Goal: Information Seeking & Learning: Understand process/instructions

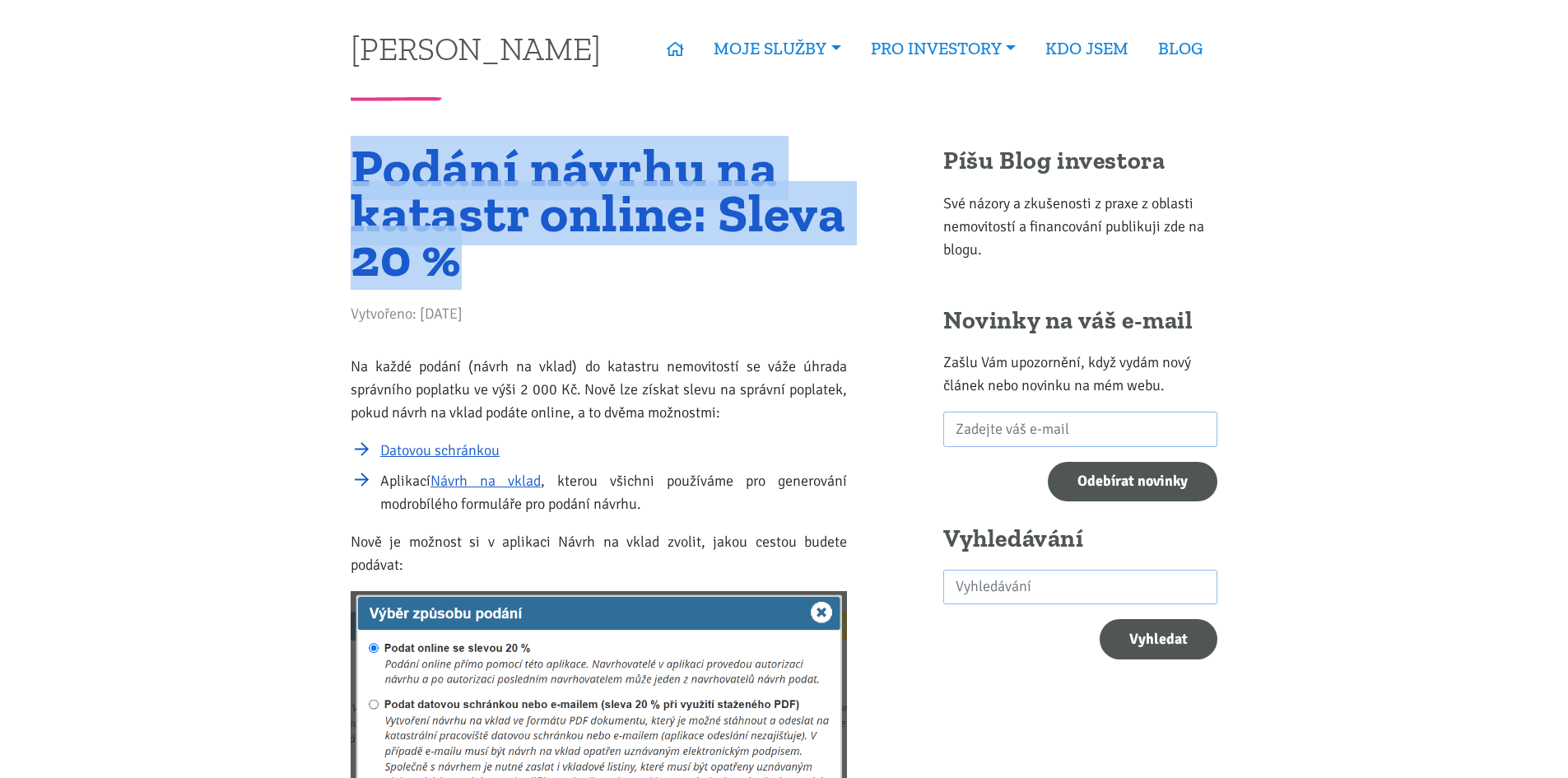
click at [742, 306] on div "Vytvořeno: [DATE]" at bounding box center [599, 318] width 496 height 31
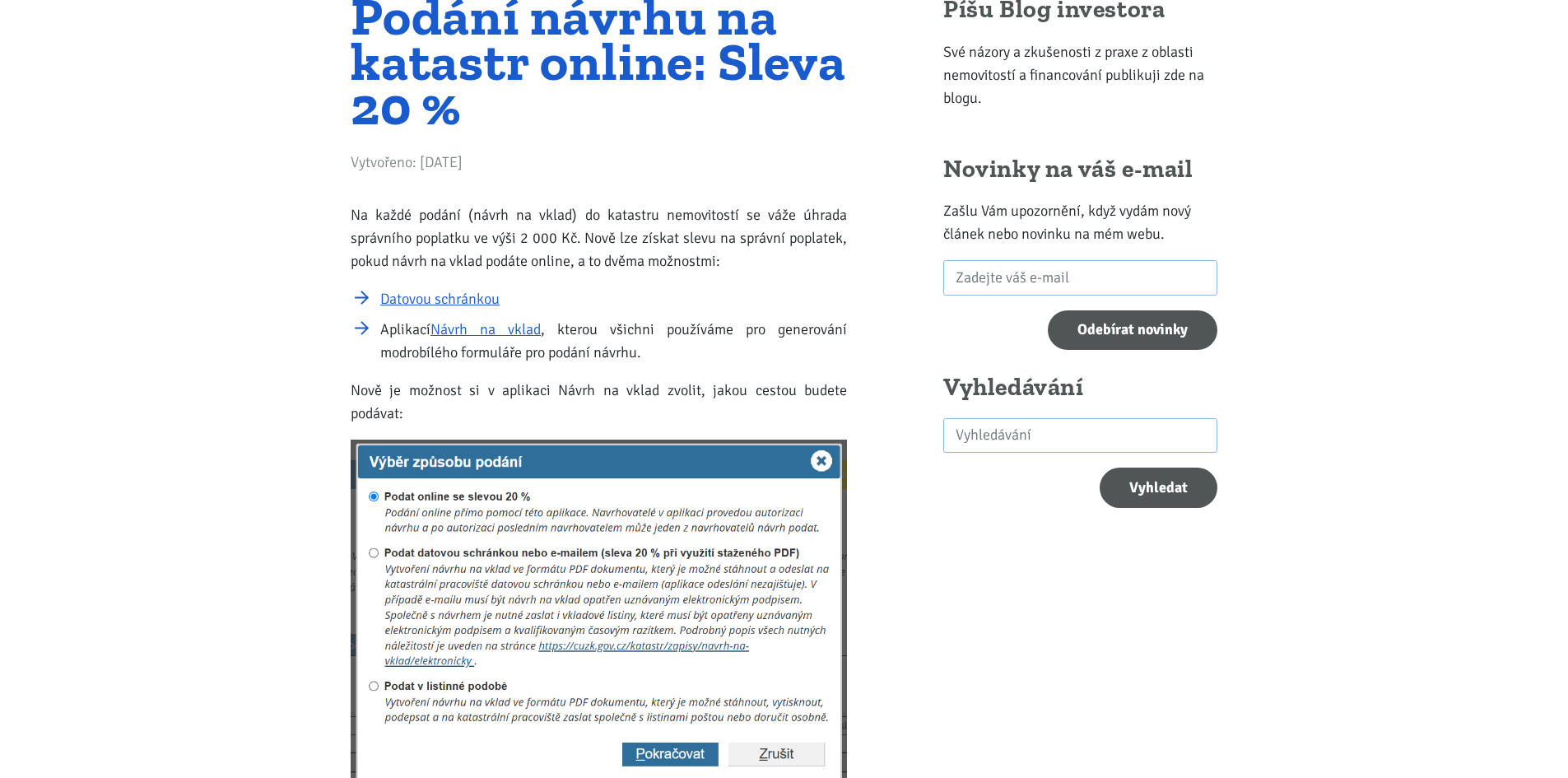
scroll to position [165, 0]
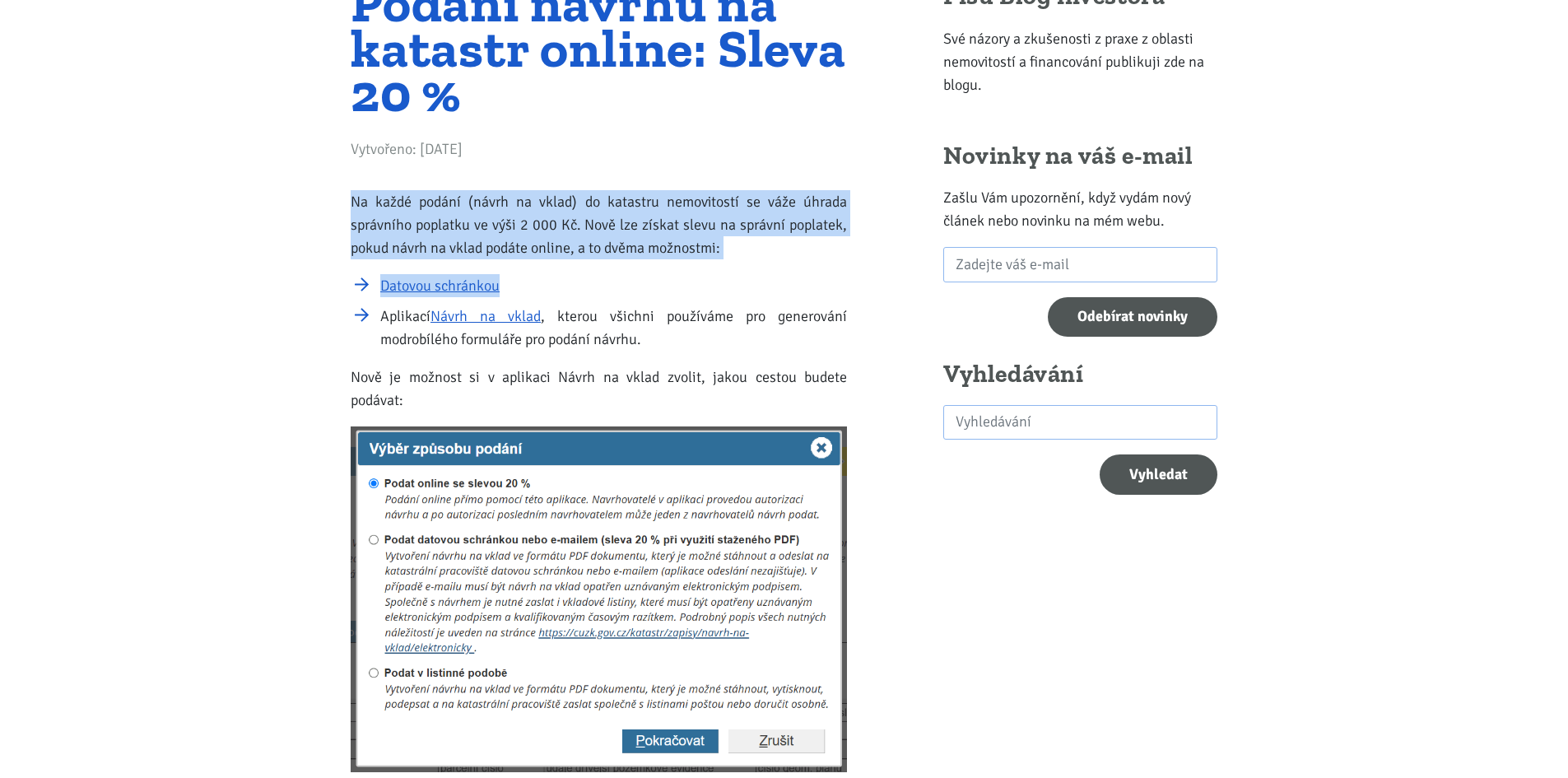
drag, startPoint x: 344, startPoint y: 188, endPoint x: 867, endPoint y: 279, distance: 530.9
click at [867, 279] on div "Podání návrhu na katastr online: Sleva 20 % Vytvořeno: [DATE] Na každé podání (…" at bounding box center [784, 647] width 889 height 1332
click at [819, 280] on li "Datovou schránkou" at bounding box center [613, 286] width 466 height 23
click at [738, 259] on p "Na každé podání (návrh na vklad) do katastru nemovitostí se váže úhrada správní…" at bounding box center [599, 225] width 496 height 69
drag, startPoint x: 439, startPoint y: 216, endPoint x: 754, endPoint y: 268, distance: 319.3
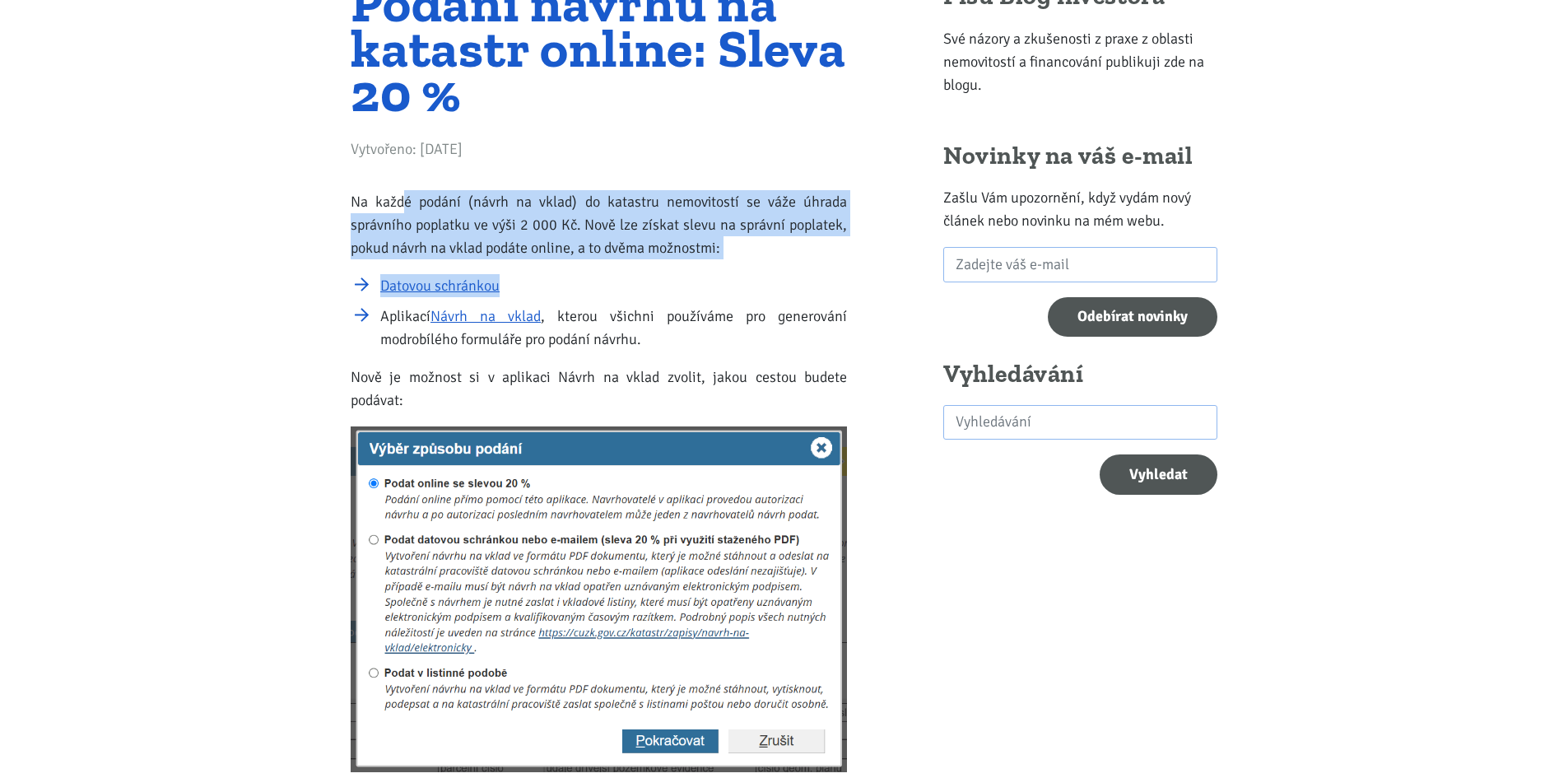
click at [754, 268] on div "Na každé podání (návrh na vklad) do katastru nemovitostí se váže úhrada správní…" at bounding box center [599, 752] width 496 height 1124
click at [754, 270] on div "Na každé podání (návrh na vklad) do katastru nemovitostí se váže úhrada správní…" at bounding box center [599, 752] width 496 height 1124
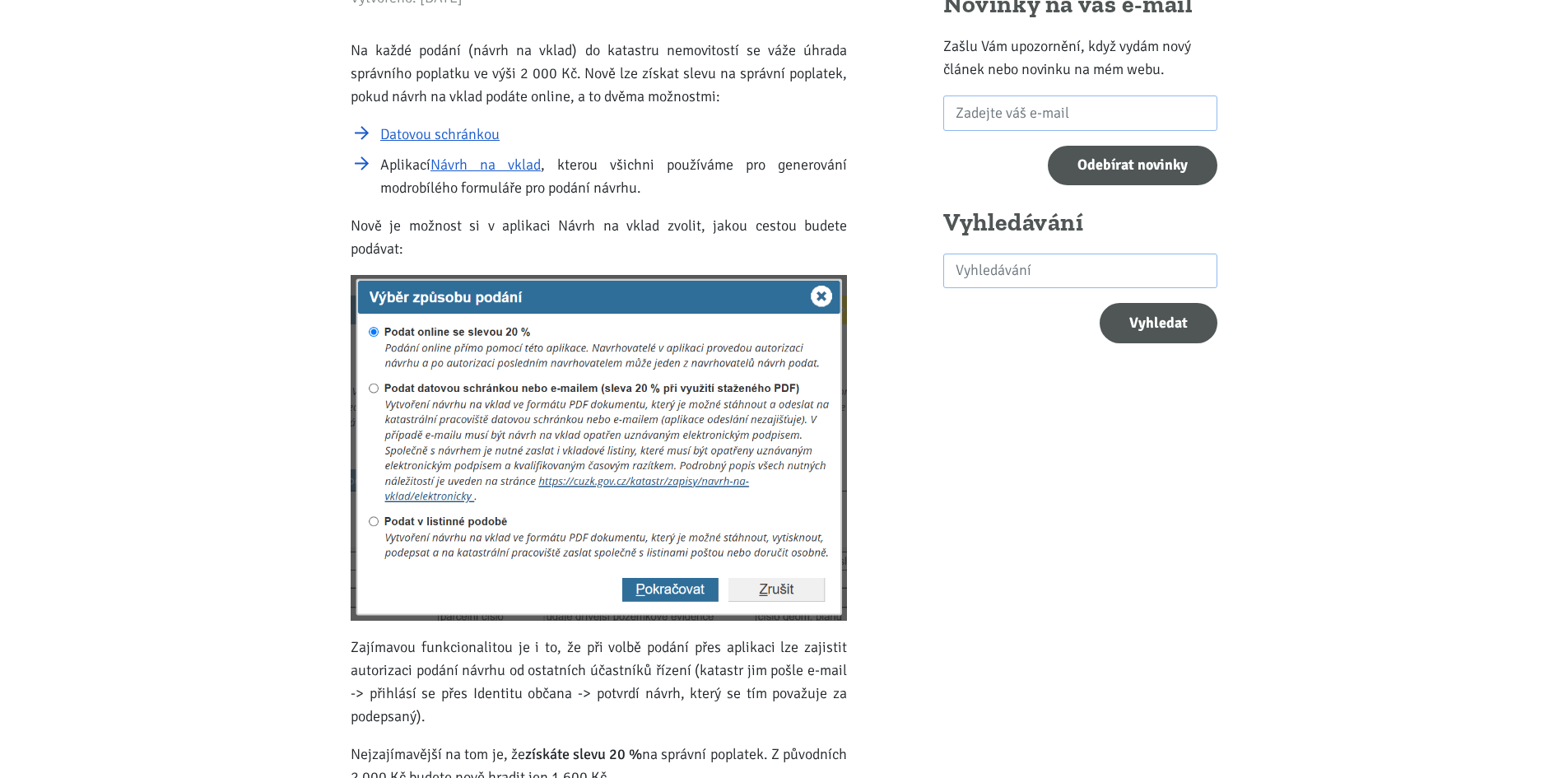
scroll to position [329, 0]
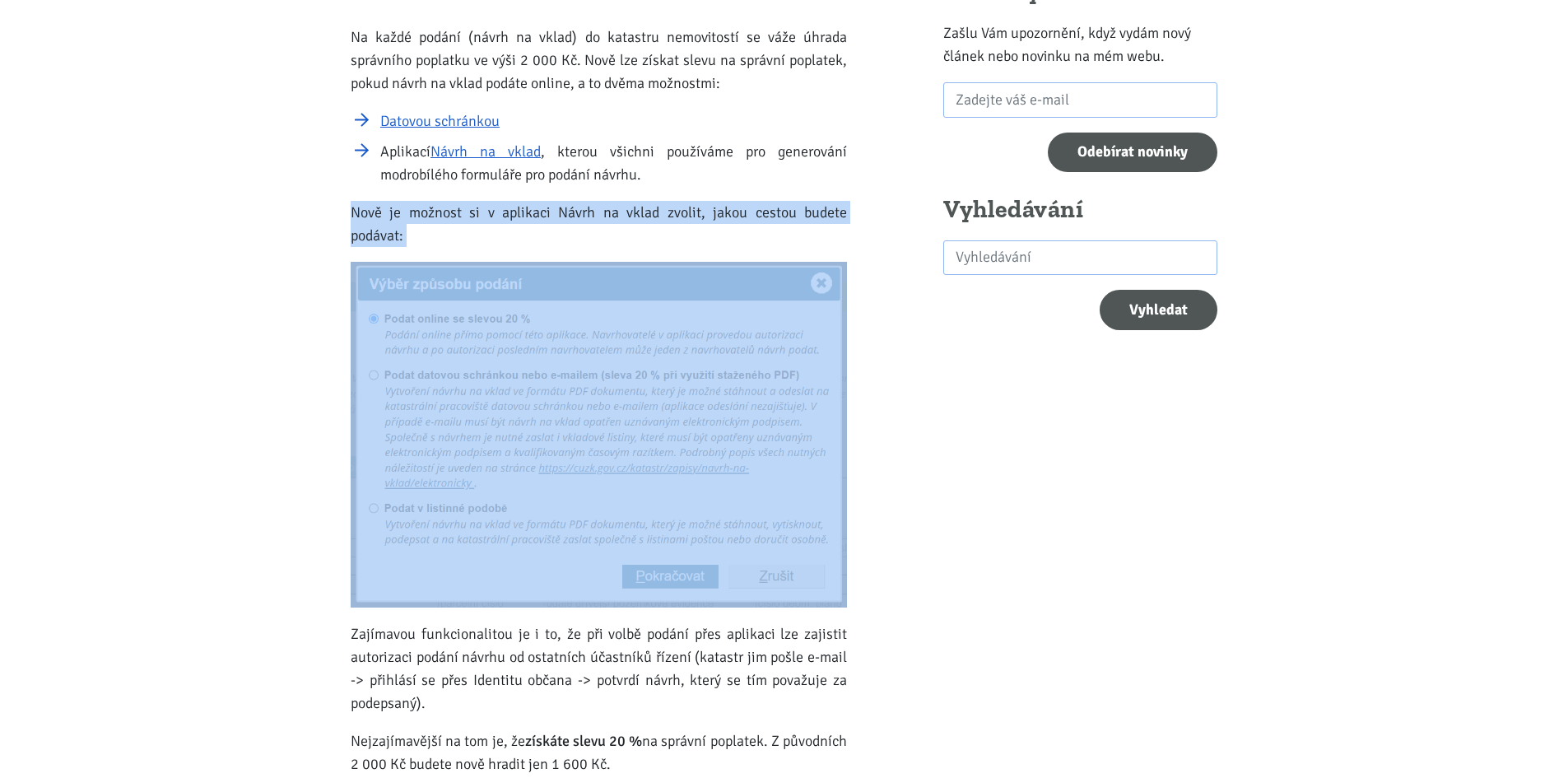
drag, startPoint x: 352, startPoint y: 212, endPoint x: 639, endPoint y: 252, distance: 289.8
click at [639, 252] on div "Na každé podání (návrh na vklad) do katastru nemovitostí se váže úhrada správní…" at bounding box center [599, 587] width 496 height 1124
click at [637, 246] on p "Nově je možnost si v aplikaci Návrh na vklad zvolit, jakou cestou budete podáva…" at bounding box center [599, 224] width 496 height 46
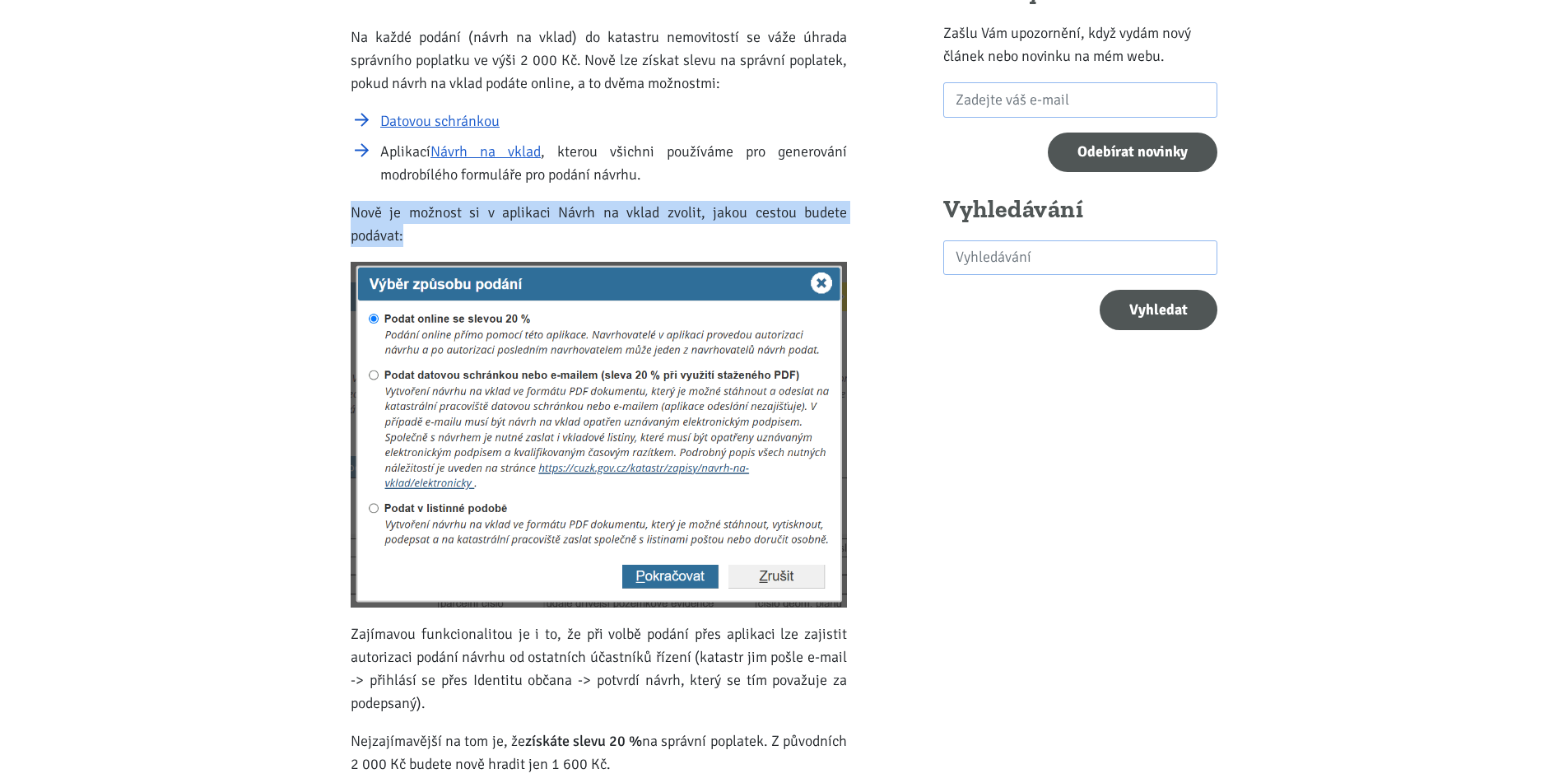
drag, startPoint x: 366, startPoint y: 208, endPoint x: 824, endPoint y: 239, distance: 459.0
click at [824, 239] on div "Podání návrhu na katastr online: Sleva 20 % Vytvořeno: [DATE] Na každé podání (…" at bounding box center [599, 483] width 518 height 1332
click at [824, 239] on p "Nově je možnost si v aplikaci Návrh na vklad zvolit, jakou cestou budete podáva…" at bounding box center [599, 224] width 496 height 46
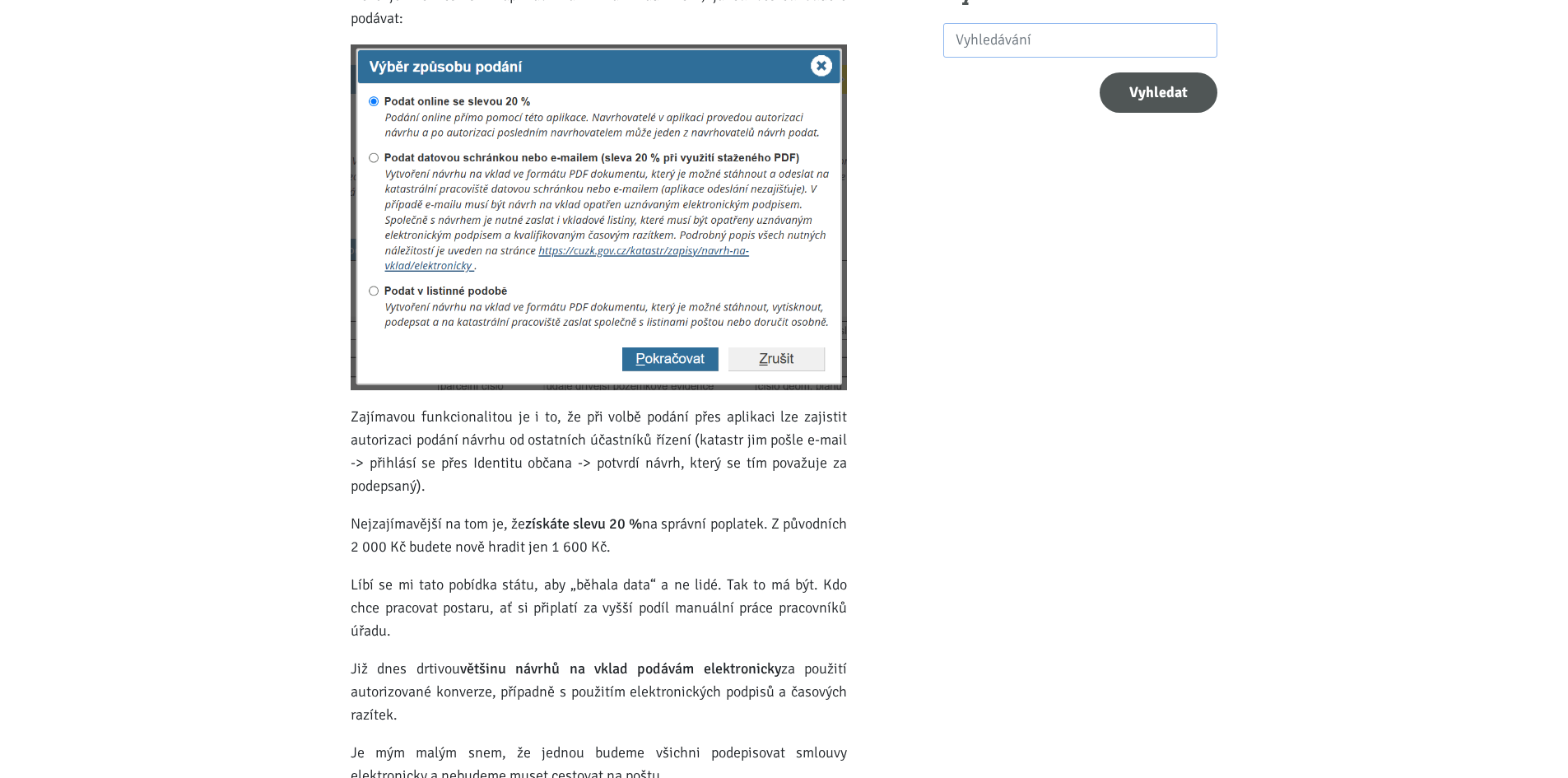
scroll to position [576, 0]
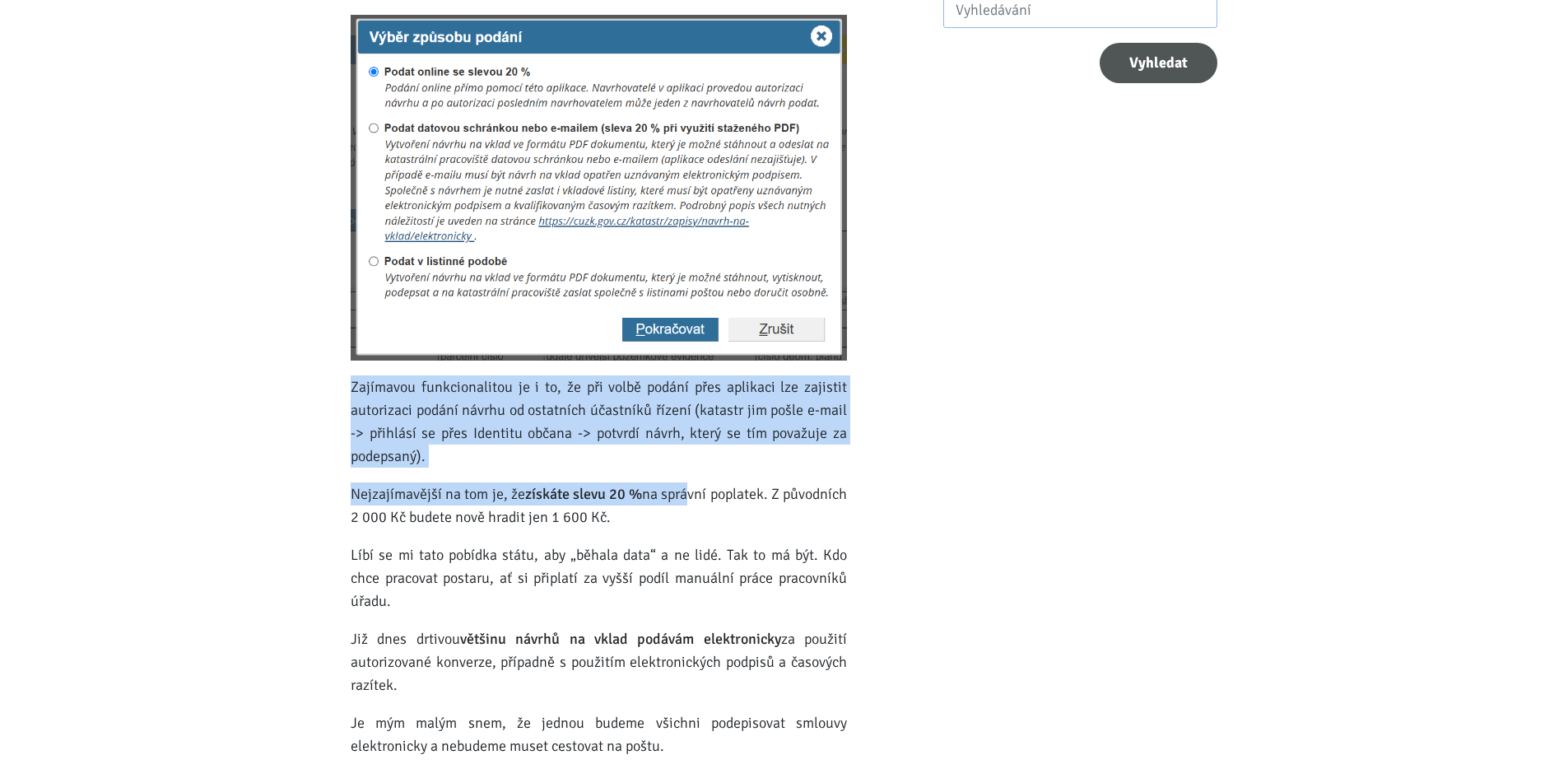
drag, startPoint x: 350, startPoint y: 388, endPoint x: 741, endPoint y: 478, distance: 401.2
click at [741, 478] on div "Podání návrhu na katastr online: Sleva 20 % Vytvořeno: [DATE] Na každé podání (…" at bounding box center [599, 236] width 518 height 1332
click at [741, 478] on div "Na každé podání (návrh na vklad) do katastru nemovitostí se váže úhrada správní…" at bounding box center [599, 341] width 496 height 1124
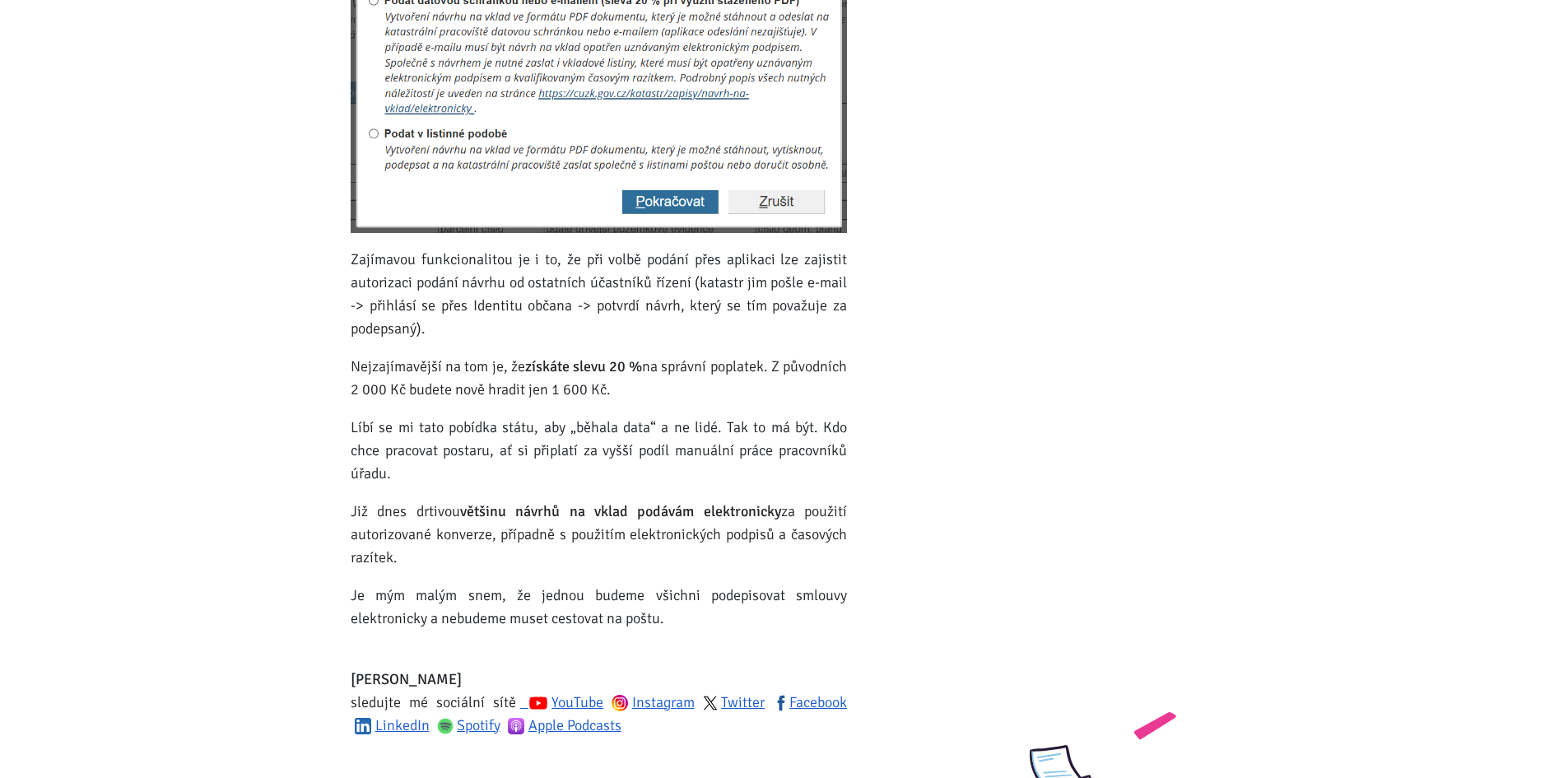
scroll to position [740, 0]
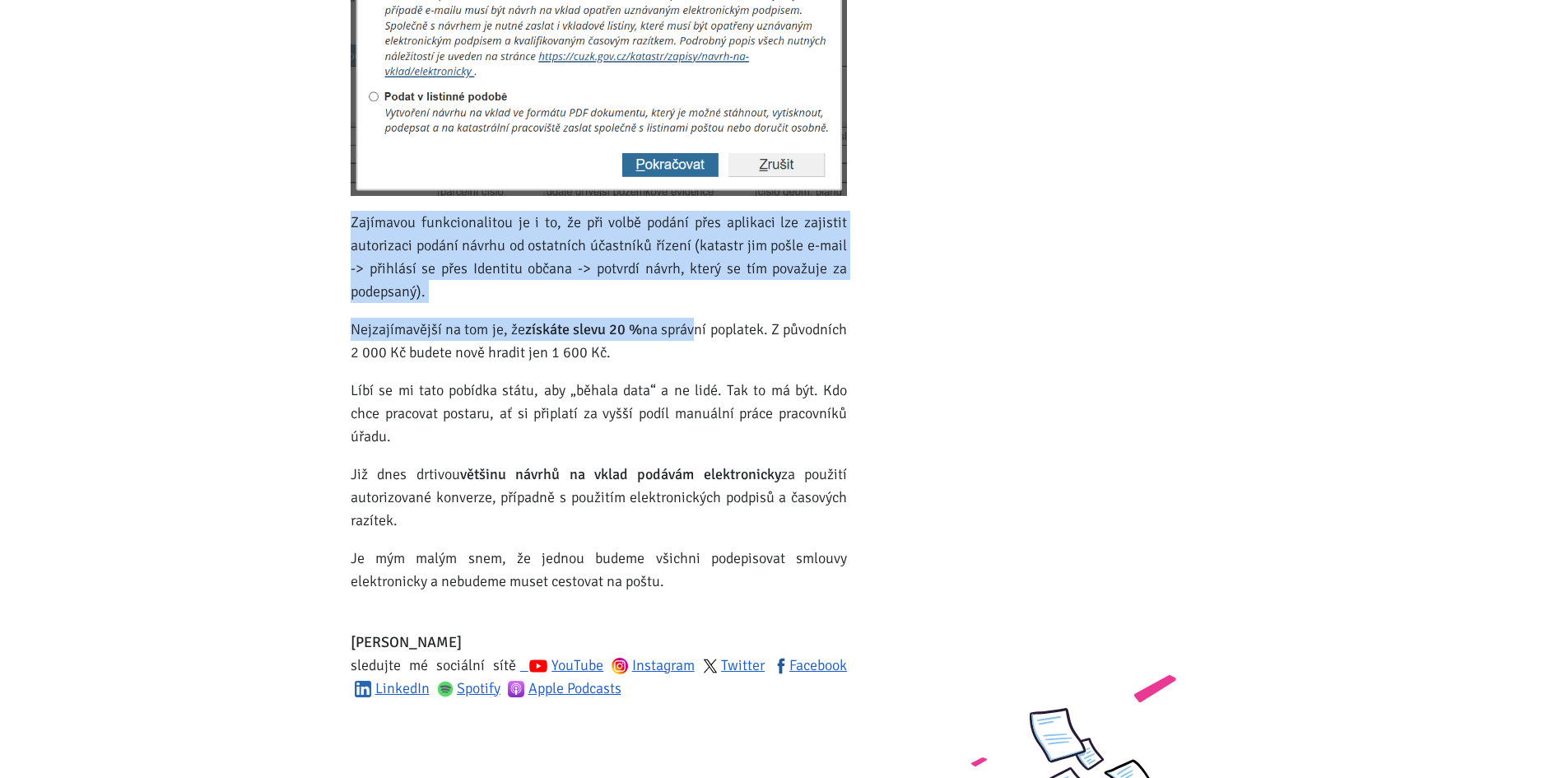
drag, startPoint x: 346, startPoint y: 208, endPoint x: 744, endPoint y: 315, distance: 412.1
click at [744, 315] on div "Podání návrhu na katastr online: Sleva 20 % Vytvořeno: [DATE] Na každé podání (…" at bounding box center [599, 71] width 518 height 1332
click at [744, 315] on div "Na každé podání (návrh na vklad) do katastru nemovitostí se váže úhrada správní…" at bounding box center [599, 176] width 496 height 1124
drag, startPoint x: 396, startPoint y: 232, endPoint x: 538, endPoint y: 288, distance: 152.6
click at [537, 288] on p "Zajímavou funkcionalitou je i to, že při volbě podání přes aplikaci lze zajisti…" at bounding box center [599, 256] width 496 height 92
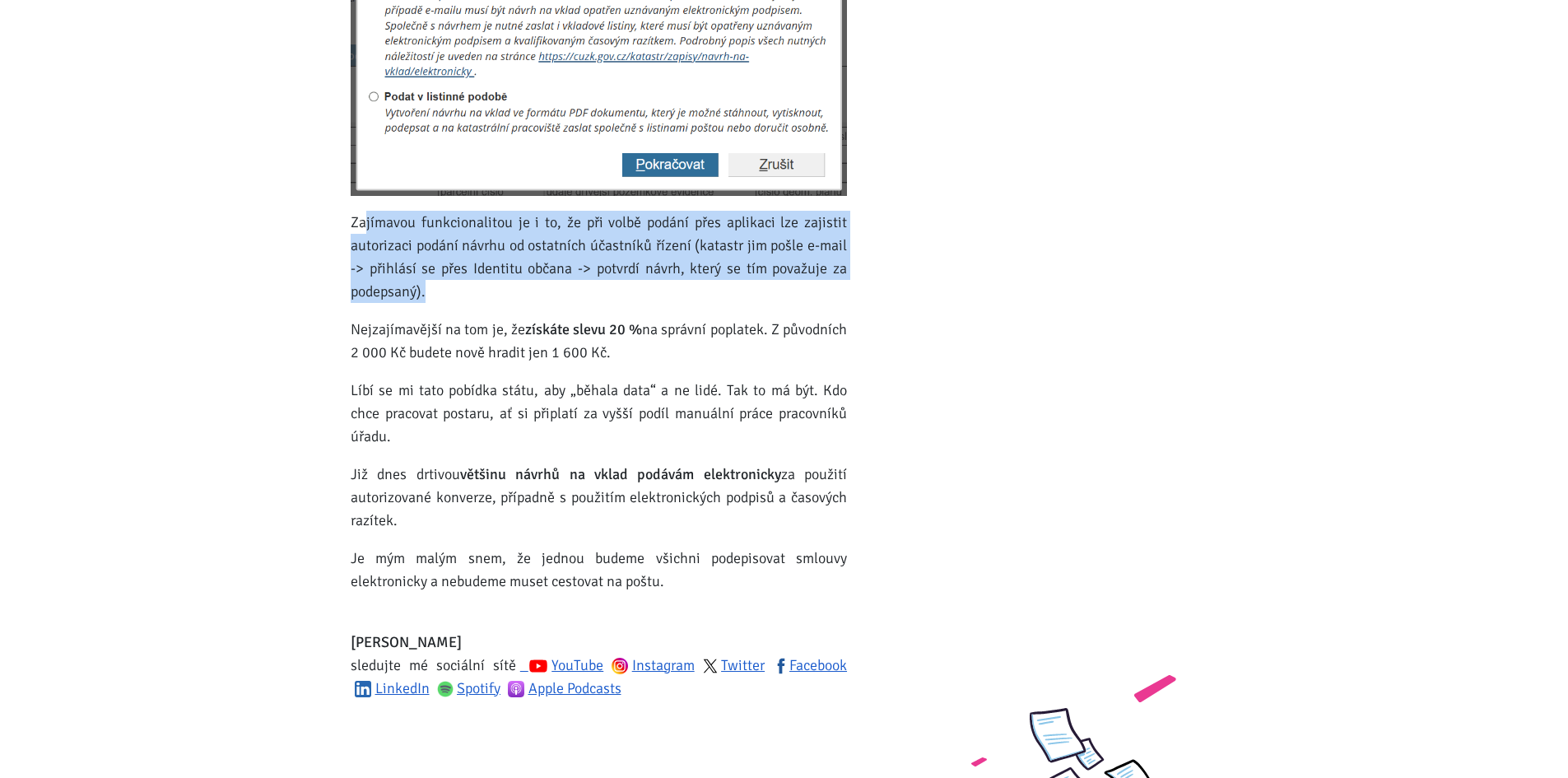
click at [538, 288] on p "Zajímavou funkcionalitou je i to, že při volbě podání přes aplikaci lze zajisti…" at bounding box center [599, 256] width 496 height 92
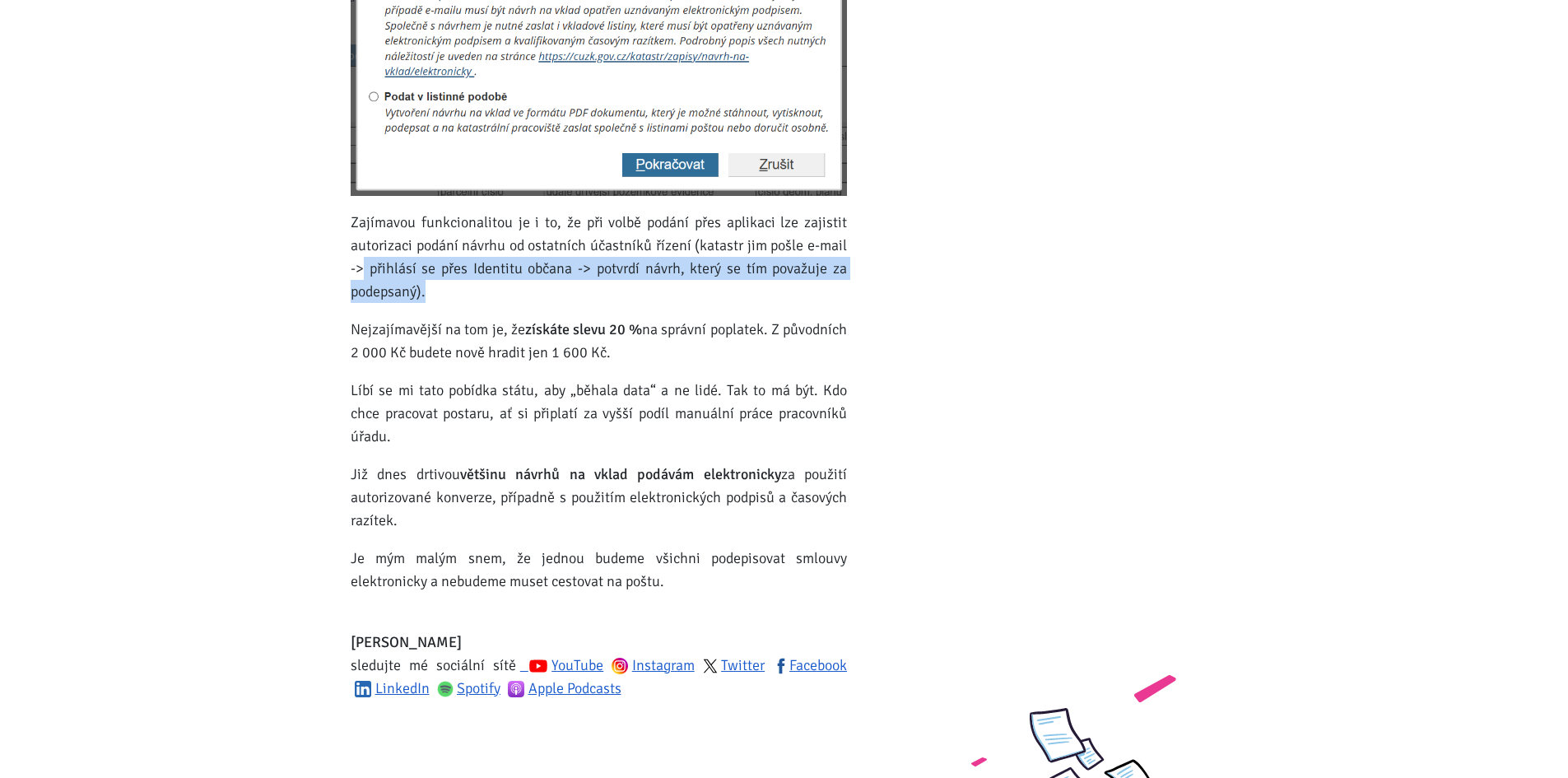
drag, startPoint x: 477, startPoint y: 274, endPoint x: 662, endPoint y: 298, distance: 186.6
click at [662, 298] on p "Zajímavou funkcionalitou je i to, že při volbě podání přes aplikaci lze zajisti…" at bounding box center [599, 256] width 496 height 92
drag, startPoint x: 329, startPoint y: 329, endPoint x: 742, endPoint y: 361, distance: 414.2
click at [742, 361] on body "[PERSON_NAME] ÚVOD MOJE SLUŽBY Strategický mentoring Financování bez limitu Kup…" at bounding box center [784, 348] width 1568 height 2178
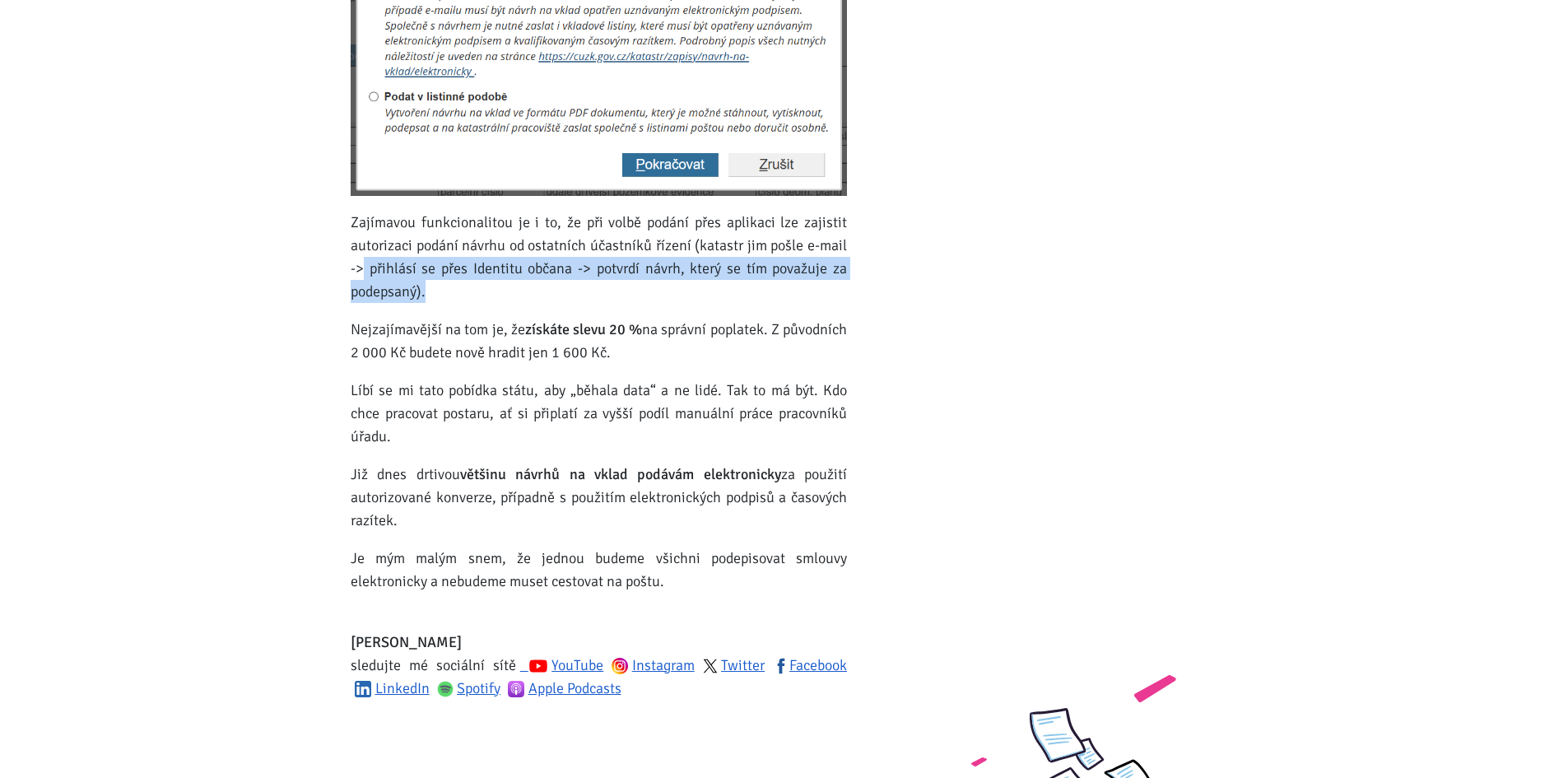
click at [742, 361] on p "Nejzajímavější na tom je, že získáte slevu 20 % na správní poplatek. Z původníc…" at bounding box center [599, 341] width 496 height 46
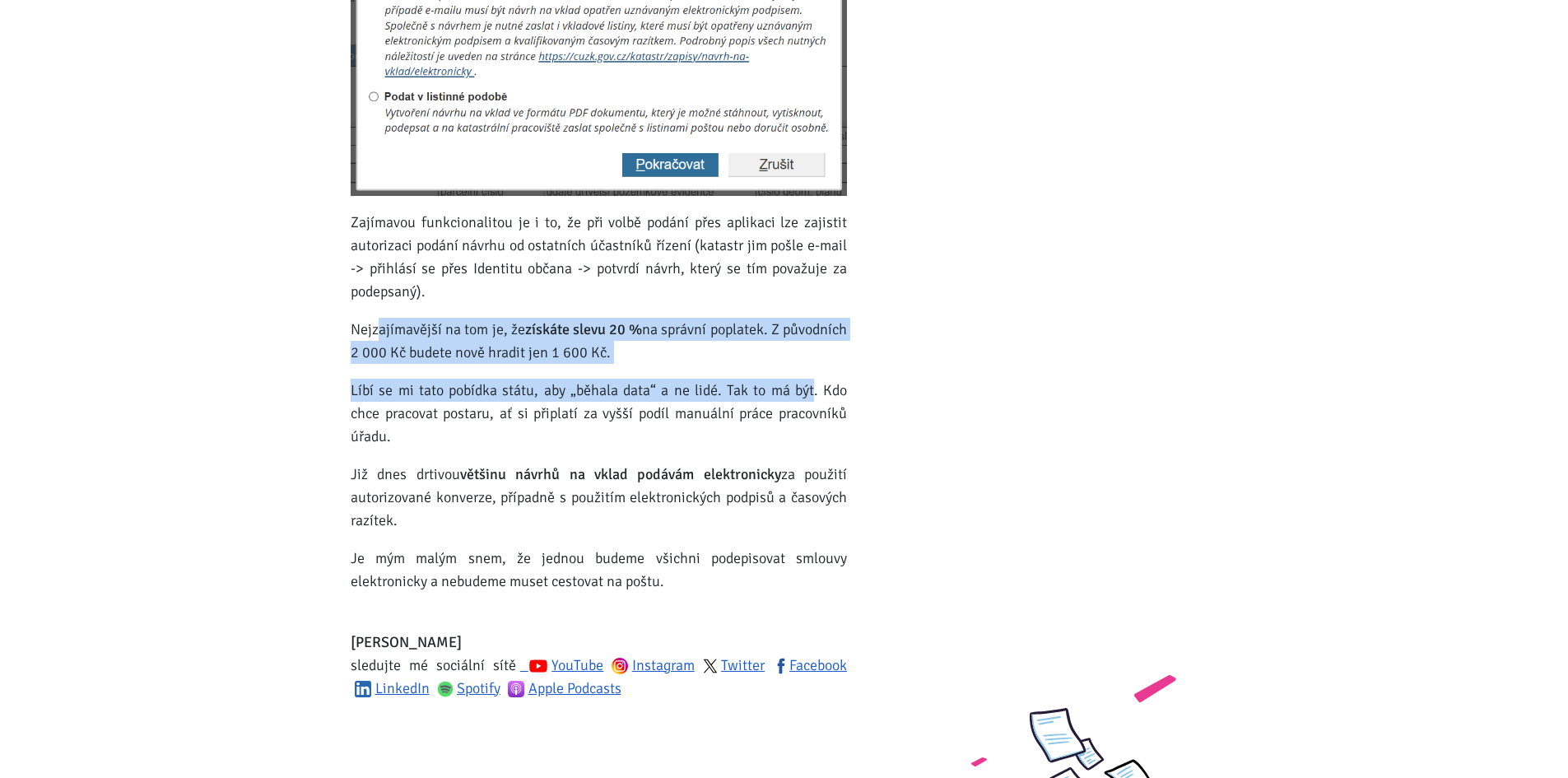
drag, startPoint x: 434, startPoint y: 321, endPoint x: 813, endPoint y: 388, distance: 384.9
click at [813, 388] on div "Na každé podání (návrh na vklad) do katastru nemovitostí se váže úhrada správní…" at bounding box center [599, 176] width 496 height 1124
click at [813, 388] on p "Líbí se mi tato pobídka státu, aby „běhala data“ a ne lidé. Tak to má být. Kdo …" at bounding box center [599, 413] width 496 height 69
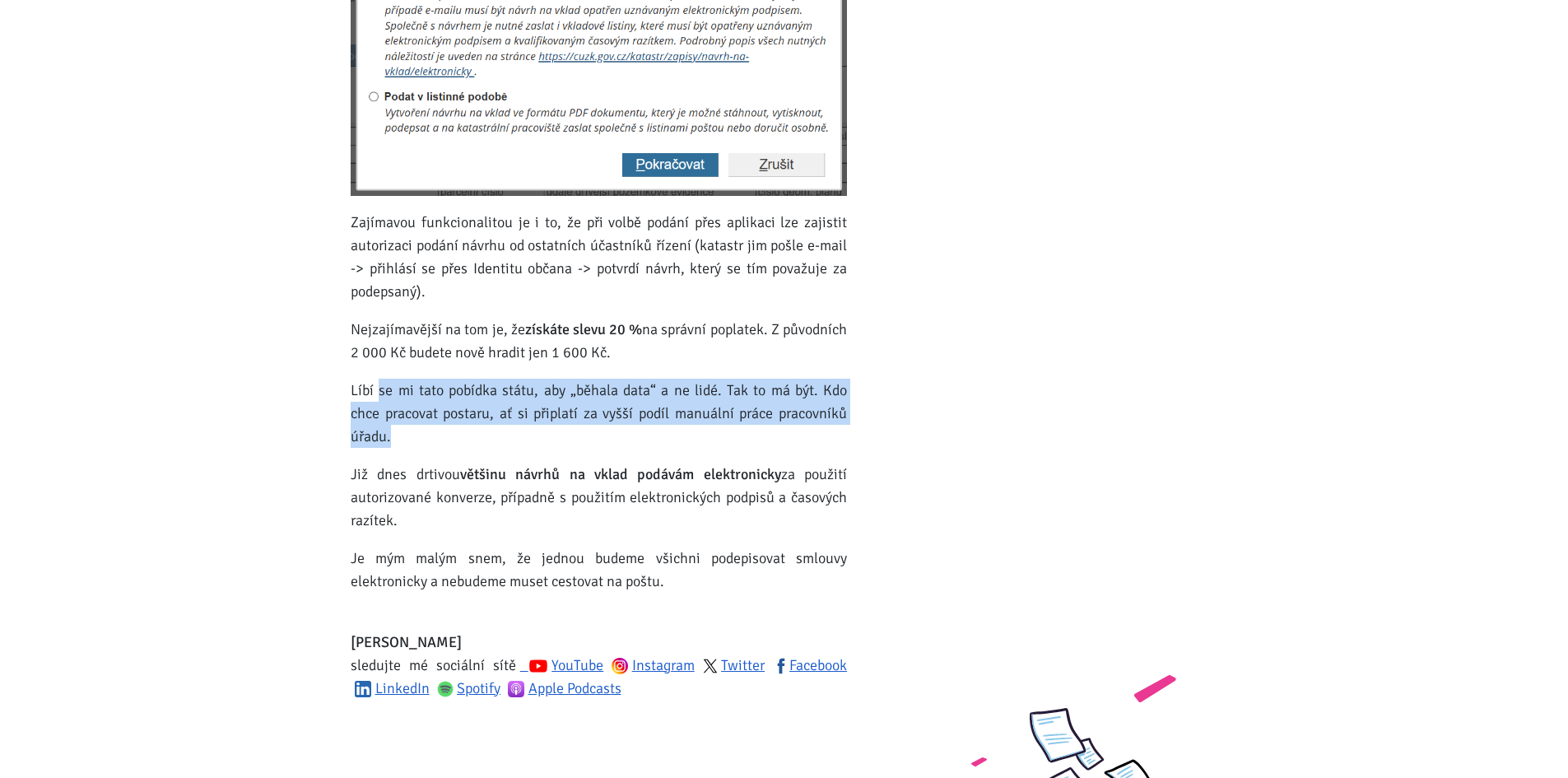
drag, startPoint x: 426, startPoint y: 391, endPoint x: 714, endPoint y: 440, distance: 292.1
click at [714, 440] on p "Líbí se mi tato pobídka státu, aby „běhala data“ a ne lidé. Tak to má být. Kdo …" at bounding box center [599, 413] width 496 height 69
drag, startPoint x: 369, startPoint y: 380, endPoint x: 685, endPoint y: 426, distance: 319.3
click at [685, 424] on p "Líbí se mi tato pobídka státu, aby „běhala data“ a ne lidé. Tak to má být. Kdo …" at bounding box center [599, 413] width 496 height 69
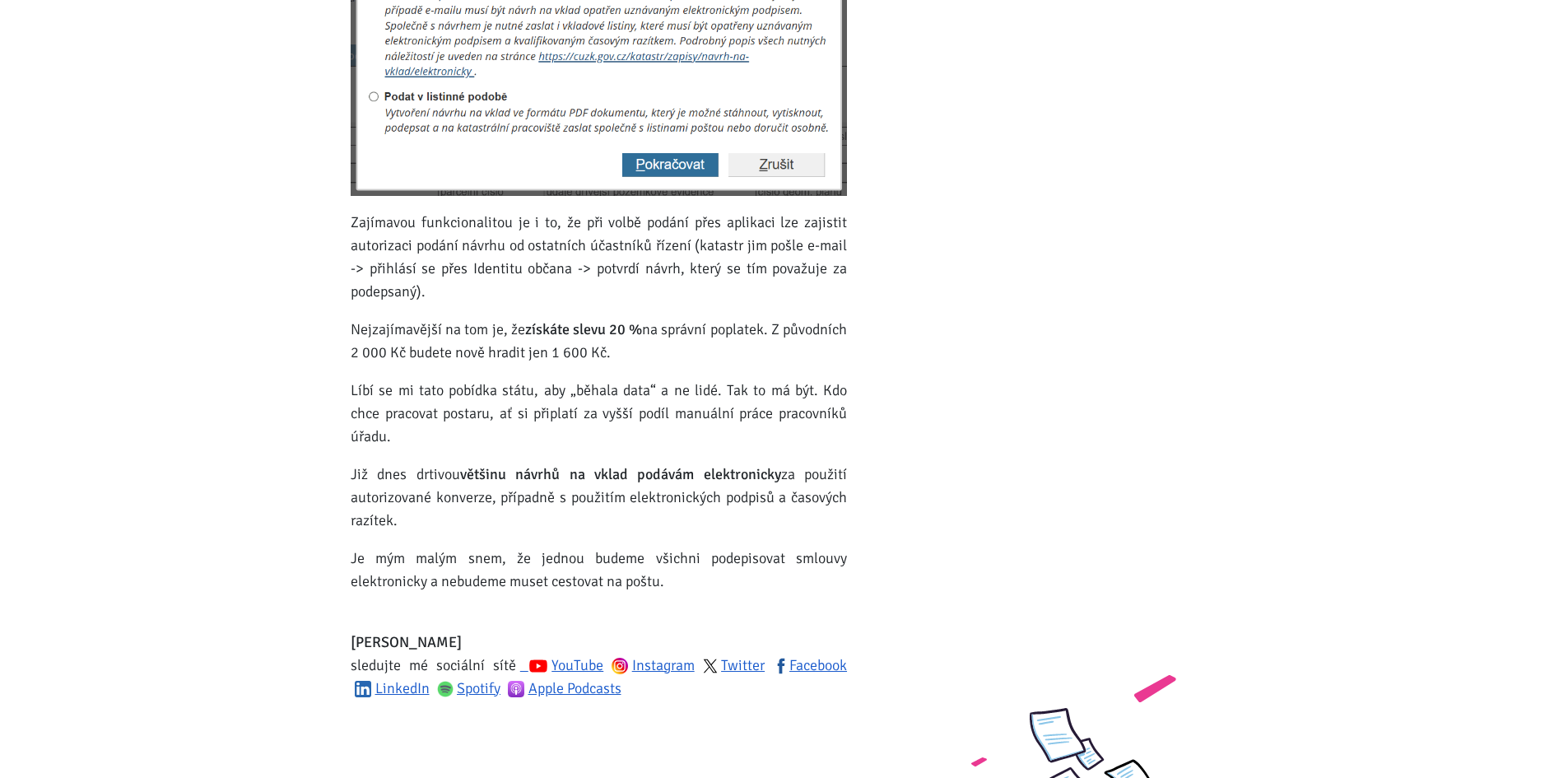
click at [671, 449] on div "Na každé podání (návrh na vklad) do katastru nemovitostí se váže úhrada správní…" at bounding box center [599, 176] width 496 height 1124
drag, startPoint x: 349, startPoint y: 464, endPoint x: 642, endPoint y: 529, distance: 300.1
click at [642, 529] on div "Podání návrhu na katastr online: Sleva 20 % Vytvořeno: [DATE] Na každé podání (…" at bounding box center [599, 71] width 518 height 1332
click at [642, 529] on p "Již dnes drtivou většinu návrhů na vklad podávám elektronicky za použití autori…" at bounding box center [599, 497] width 496 height 69
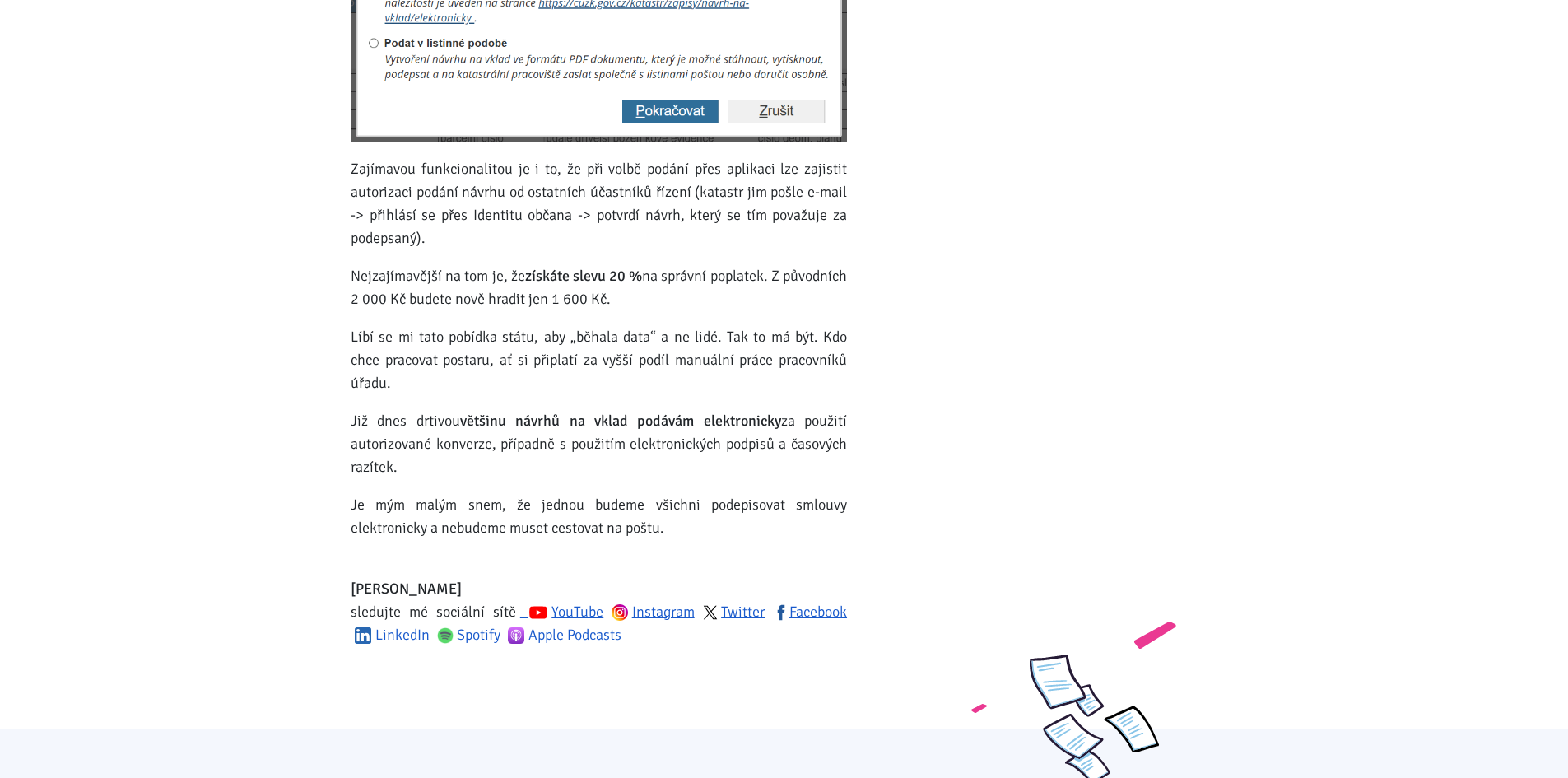
scroll to position [823, 0]
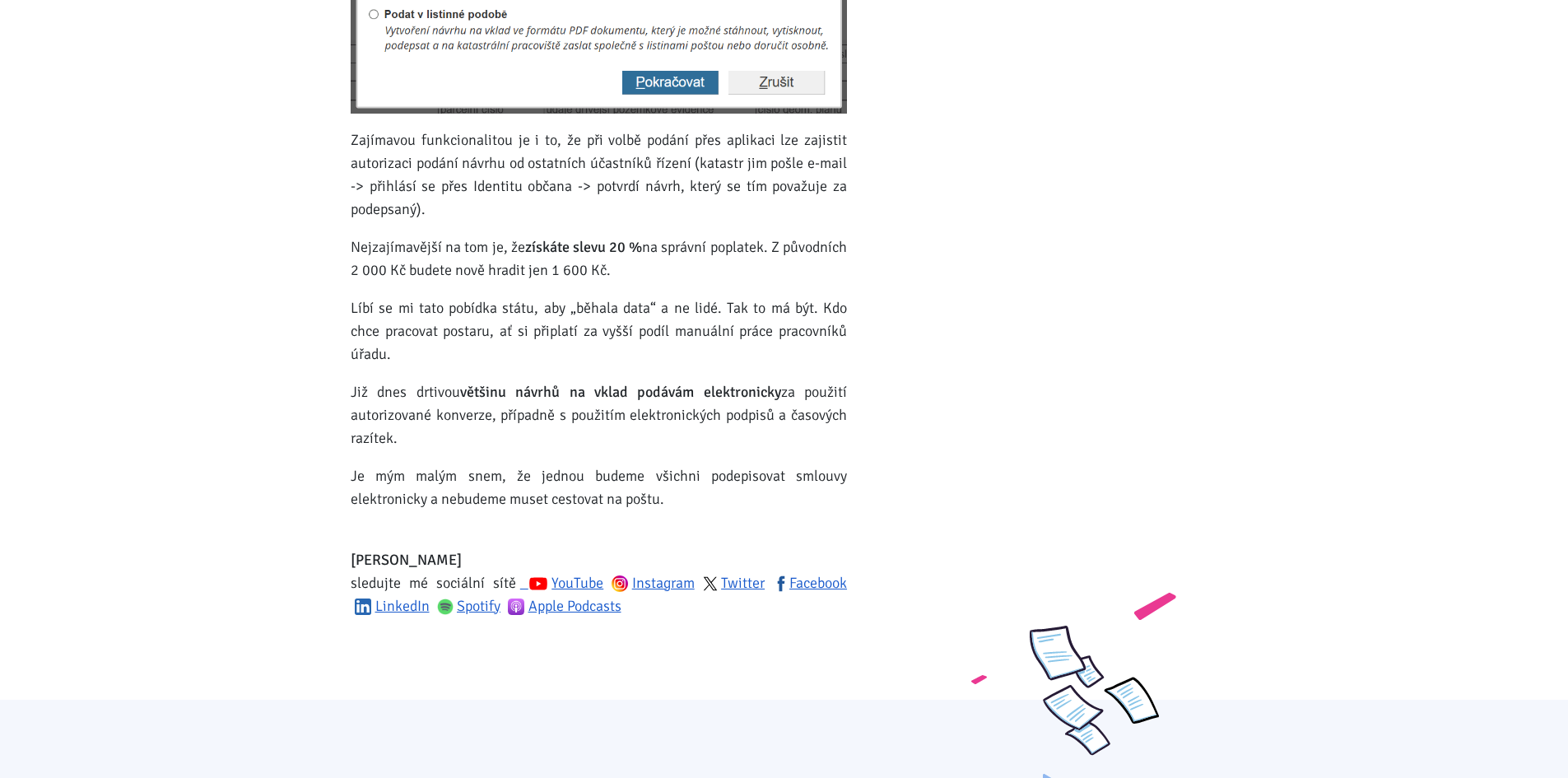
drag, startPoint x: 467, startPoint y: 413, endPoint x: 587, endPoint y: 443, distance: 123.7
click at [587, 443] on p "Již dnes drtivou většinu návrhů na vklad podávám elektronicky za použití autori…" at bounding box center [599, 415] width 496 height 69
click at [587, 444] on p "Již dnes drtivou většinu návrhů na vklad podávám elektronicky za použití autori…" at bounding box center [599, 415] width 496 height 69
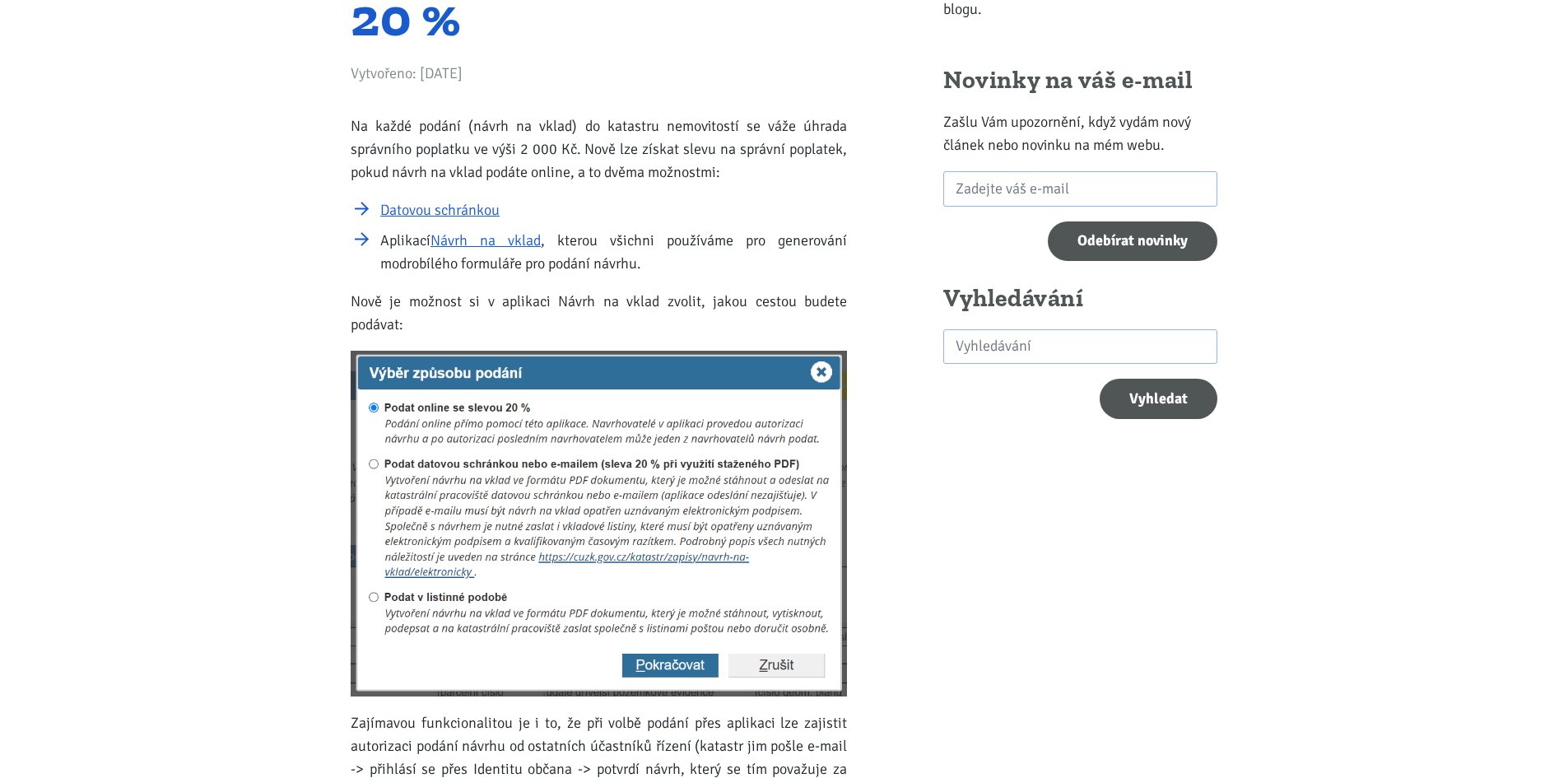
scroll to position [247, 0]
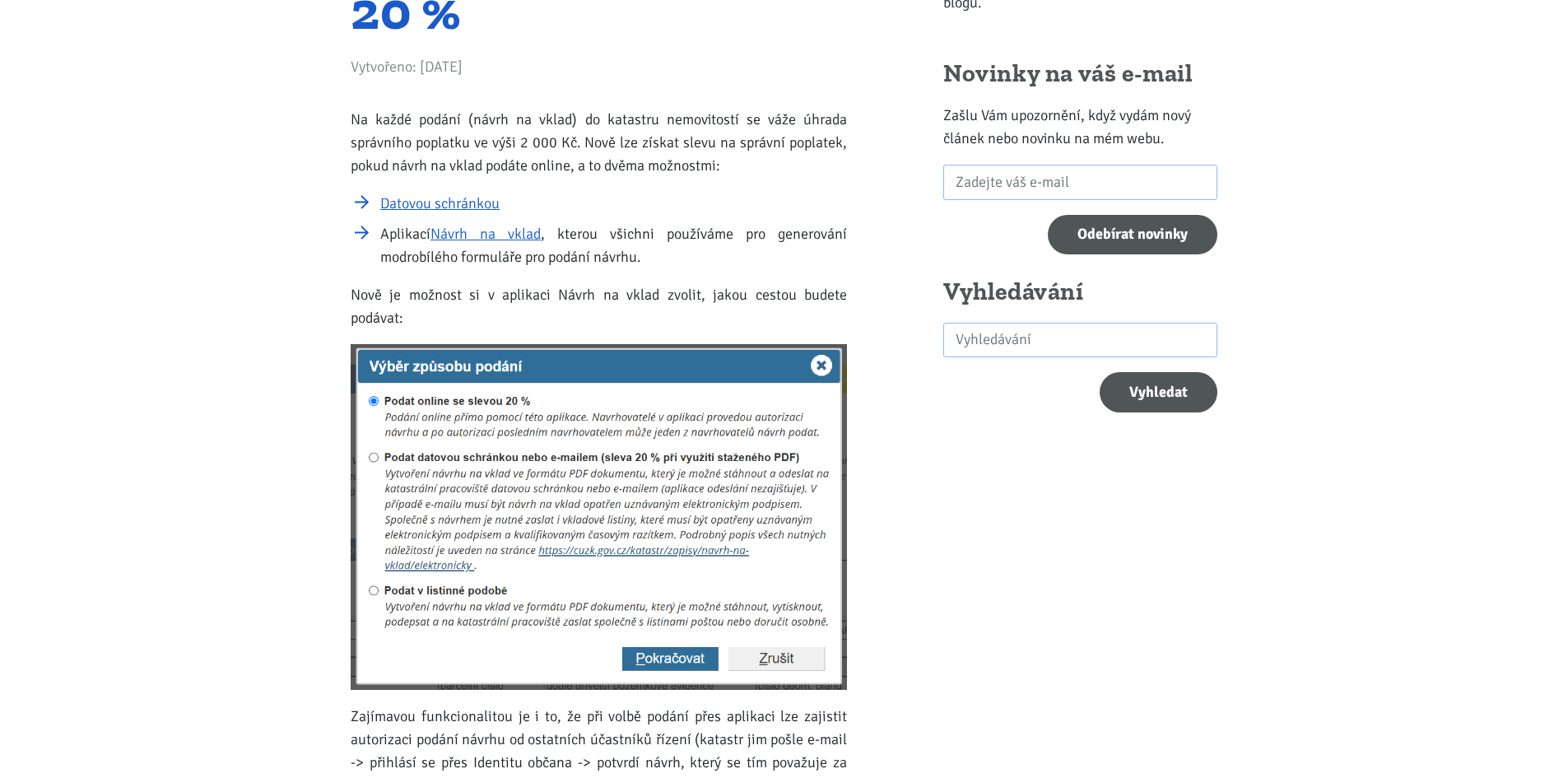
click at [600, 550] on img at bounding box center [599, 516] width 496 height 346
click at [593, 551] on img at bounding box center [599, 516] width 496 height 346
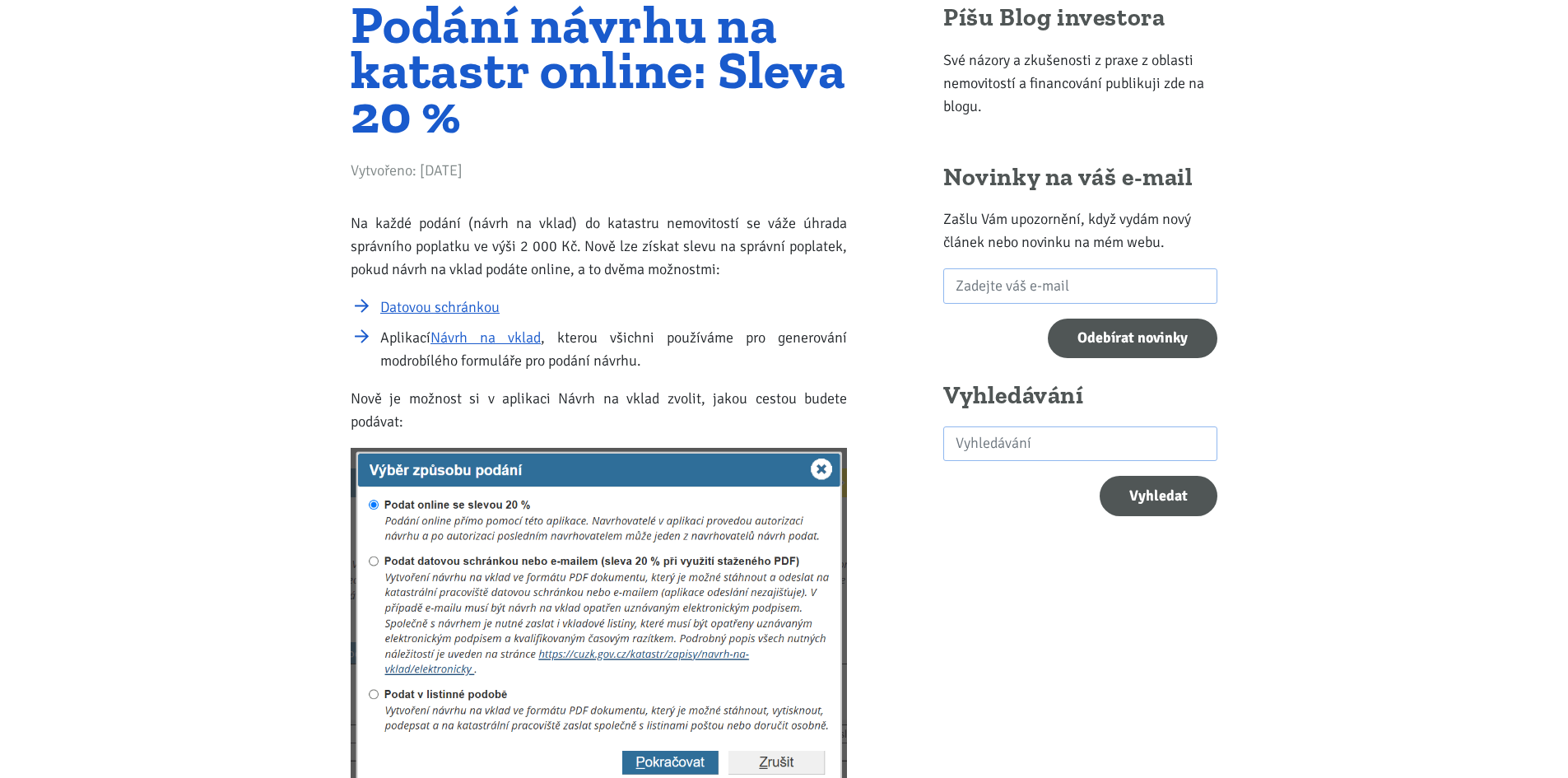
scroll to position [0, 0]
